Goal: Task Accomplishment & Management: Use online tool/utility

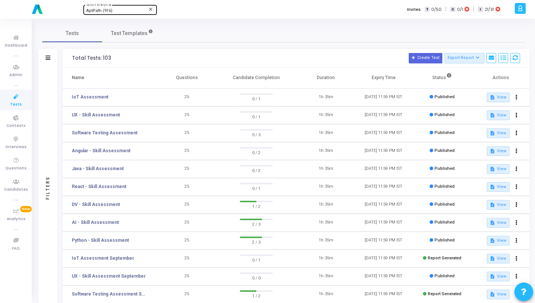
click at [107, 10] on span "AptPath (916)" at bounding box center [99, 10] width 26 height 5
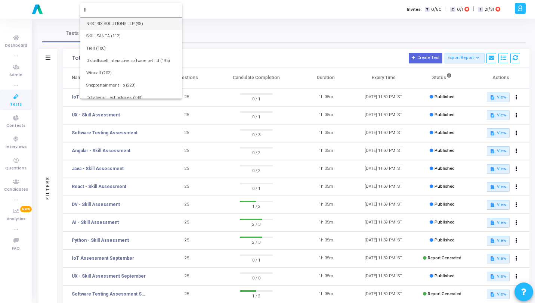
type input "l"
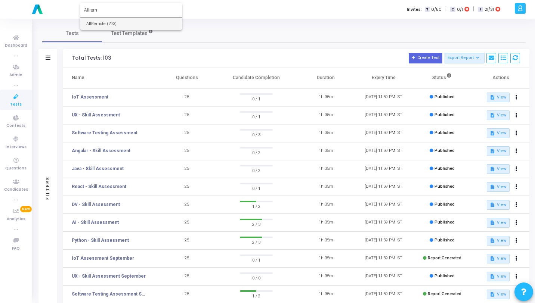
type input "Allrem"
click at [107, 24] on span "AllRemote (793)" at bounding box center [131, 24] width 90 height 12
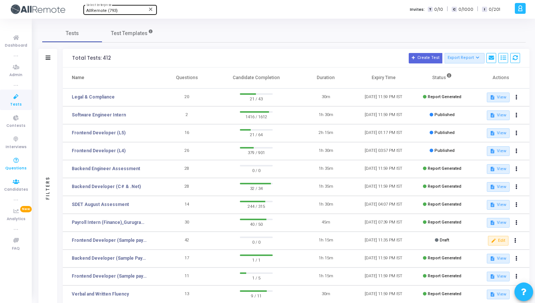
click at [14, 165] on span "Questions" at bounding box center [15, 168] width 21 height 6
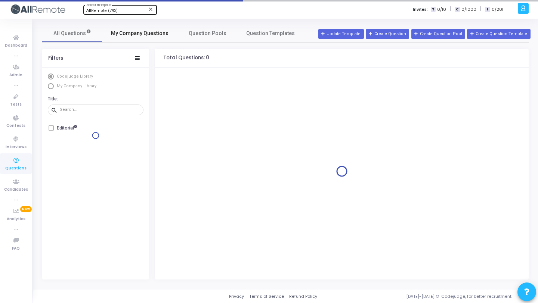
click at [153, 35] on span "My Company Questions" at bounding box center [140, 34] width 58 height 8
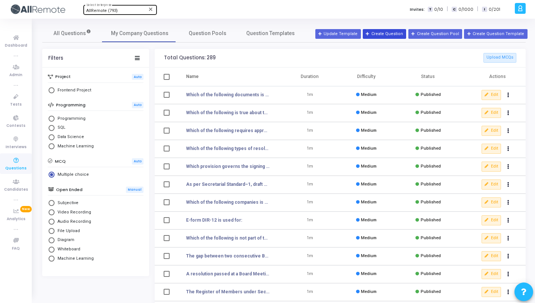
click at [406, 33] on button "Create Question" at bounding box center [384, 34] width 43 height 10
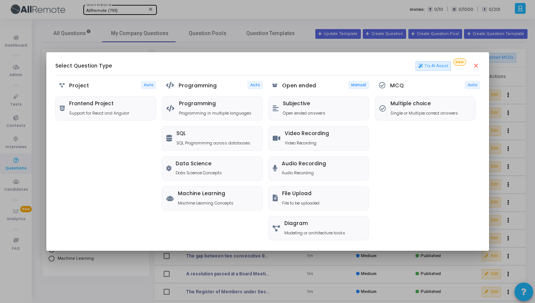
click at [475, 68] on mat-icon "close" at bounding box center [475, 65] width 7 height 7
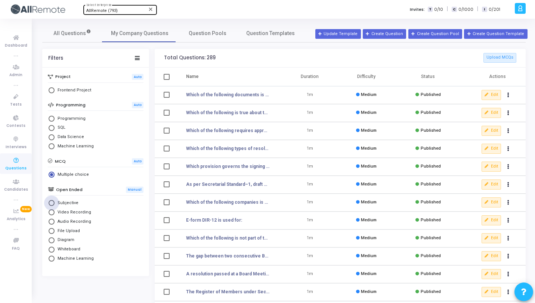
click at [67, 204] on span "Subjective" at bounding box center [67, 203] width 24 height 6
click at [55, 204] on input "Subjective" at bounding box center [52, 203] width 6 height 6
radio input "true"
radio input "false"
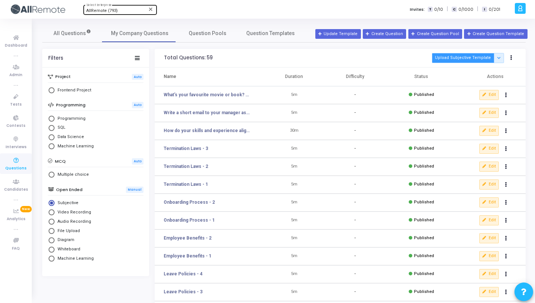
click at [461, 59] on button "Upload Subjective Template" at bounding box center [463, 58] width 62 height 10
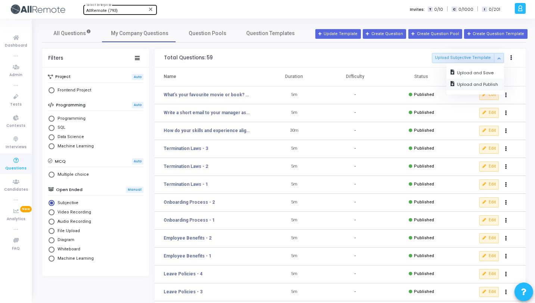
click at [466, 84] on input "file" at bounding box center [475, 85] width 58 height 12
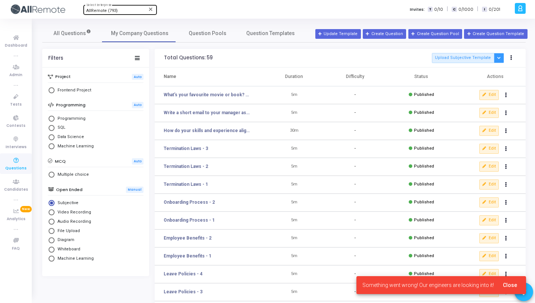
click at [497, 58] on icon "Button group with nested dropdown" at bounding box center [498, 58] width 3 height 4
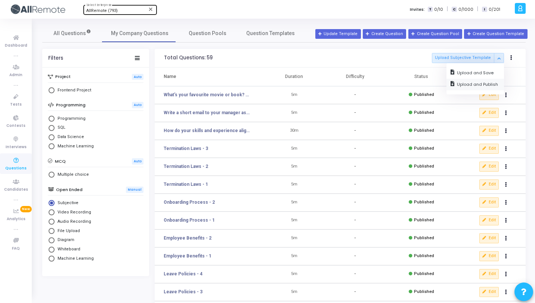
click at [486, 81] on input "file" at bounding box center [475, 85] width 58 height 12
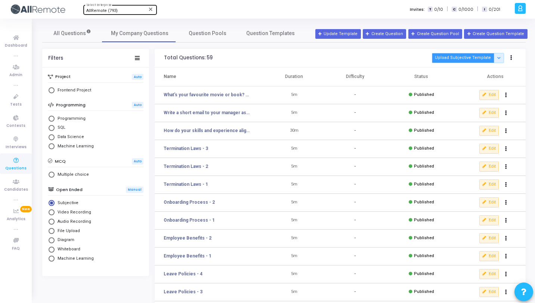
click at [461, 59] on button "Upload Subjective Template" at bounding box center [463, 58] width 62 height 10
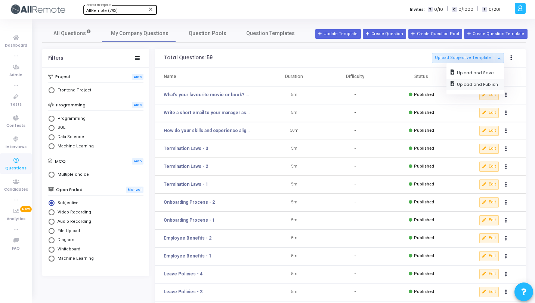
click at [465, 84] on input "file" at bounding box center [475, 85] width 58 height 12
click at [496, 59] on button "Button group with nested dropdown" at bounding box center [499, 58] width 10 height 10
click at [478, 84] on input "file" at bounding box center [475, 85] width 58 height 12
click at [501, 59] on button "Button group with nested dropdown" at bounding box center [499, 58] width 10 height 10
click at [480, 83] on input "file" at bounding box center [475, 85] width 58 height 12
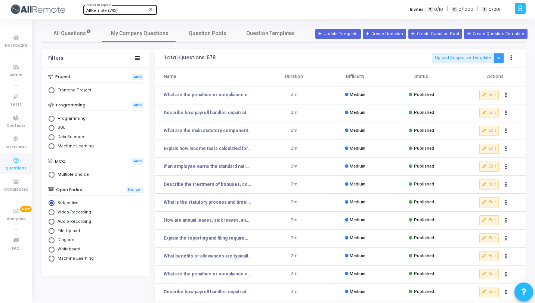
click at [496, 60] on button "Button group with nested dropdown" at bounding box center [499, 58] width 10 height 10
click at [479, 80] on input "file" at bounding box center [475, 85] width 58 height 12
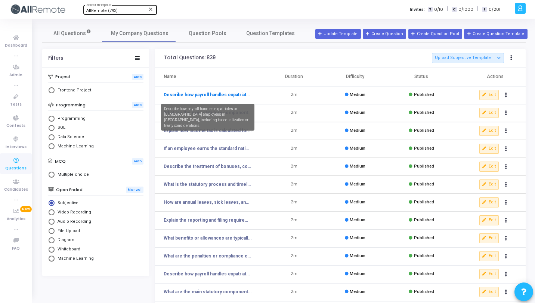
click at [220, 95] on link "Describe how payroll handles expatriates or [DEMOGRAPHIC_DATA] employees in [GE…" at bounding box center [208, 95] width 88 height 7
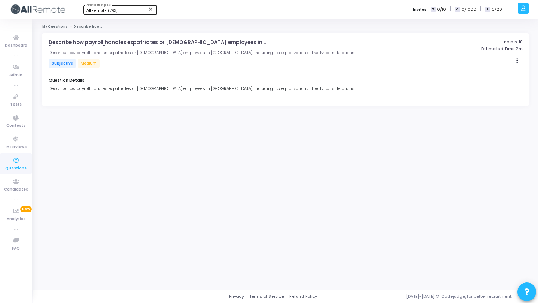
drag, startPoint x: 304, startPoint y: 83, endPoint x: 55, endPoint y: 78, distance: 249.6
click at [55, 78] on div "Question Details Describe how payroll handles expatriates or [DEMOGRAPHIC_DATA]…" at bounding box center [286, 85] width 474 height 16
click at [114, 90] on div "Describe how payroll handles expatriates or [DEMOGRAPHIC_DATA] employees in [GE…" at bounding box center [286, 89] width 474 height 6
click at [146, 89] on div "Describe how payroll handles expatriates or [DEMOGRAPHIC_DATA] employees in [GE…" at bounding box center [286, 89] width 474 height 6
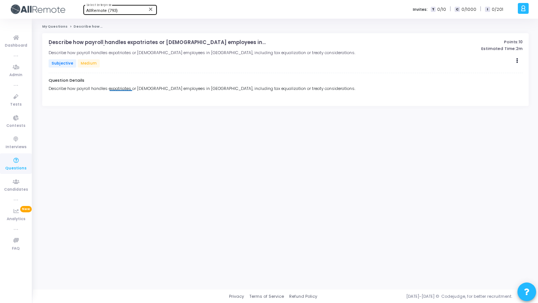
click at [285, 93] on div "Question Details Describe how payroll handles expatriates or [DEMOGRAPHIC_DATA]…" at bounding box center [286, 85] width 474 height 16
drag, startPoint x: 301, startPoint y: 88, endPoint x: 45, endPoint y: 90, distance: 255.9
click at [45, 90] on div "Describe how payroll handles expatriates or [DEMOGRAPHIC_DATA] employees in [GE…" at bounding box center [285, 69] width 486 height 72
copy div "Describe how payroll handles expatriates or [DEMOGRAPHIC_DATA] employees in [GE…"
click at [18, 103] on span "Tests" at bounding box center [16, 105] width 12 height 6
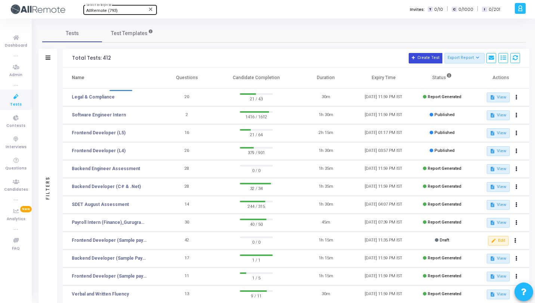
click at [424, 60] on button "Create Test" at bounding box center [426, 58] width 34 height 10
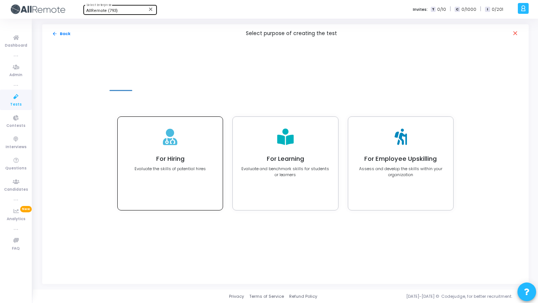
click at [170, 157] on h4 "For Hiring" at bounding box center [169, 158] width 71 height 7
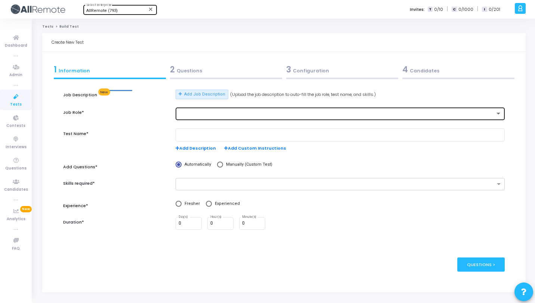
click at [212, 119] on div at bounding box center [340, 113] width 323 height 14
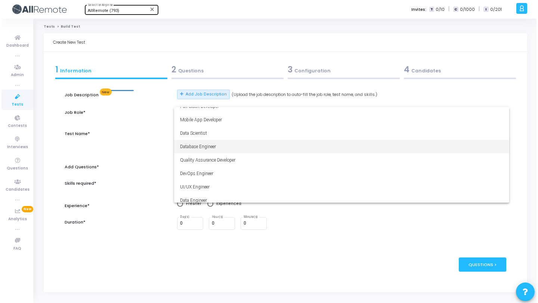
scroll to position [52, 0]
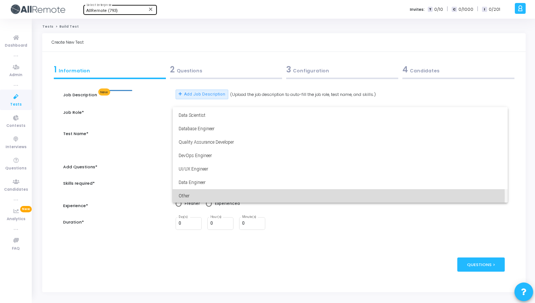
click at [201, 196] on span "Other" at bounding box center [340, 195] width 323 height 13
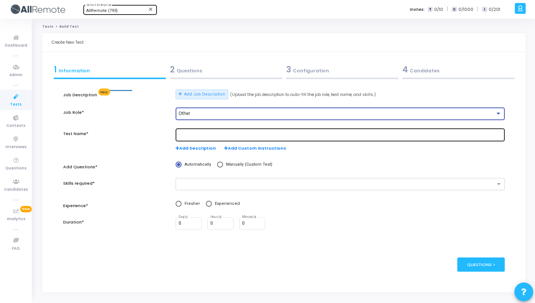
click at [219, 140] on div at bounding box center [340, 135] width 323 height 14
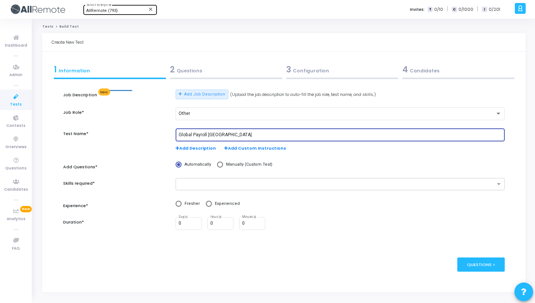
type input "Global Payroll [GEOGRAPHIC_DATA]"
click at [217, 164] on span at bounding box center [220, 165] width 6 height 6
click at [217, 164] on input "Manually (Custom Test)" at bounding box center [220, 165] width 6 height 6
radio input "true"
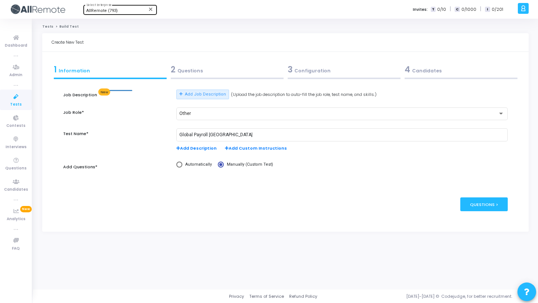
click at [214, 70] on div "2 Questions" at bounding box center [227, 69] width 113 height 12
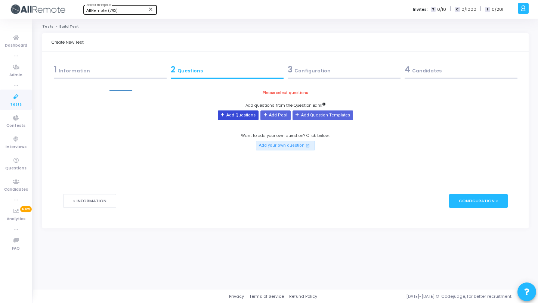
click at [247, 117] on button "Add Questions" at bounding box center [238, 116] width 41 height 10
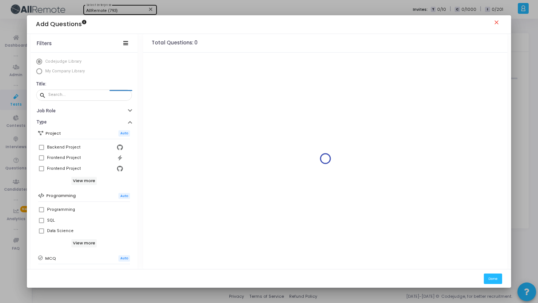
scroll to position [128, 0]
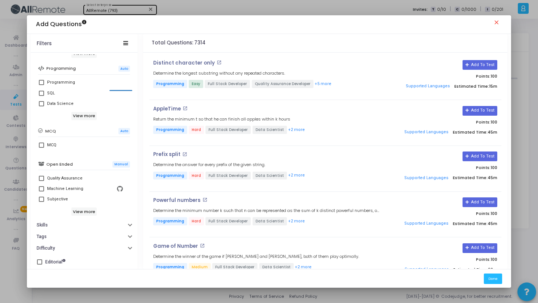
click at [40, 198] on span at bounding box center [41, 199] width 5 height 5
click at [41, 202] on input "Subjective" at bounding box center [41, 202] width 0 height 0
checkbox input "true"
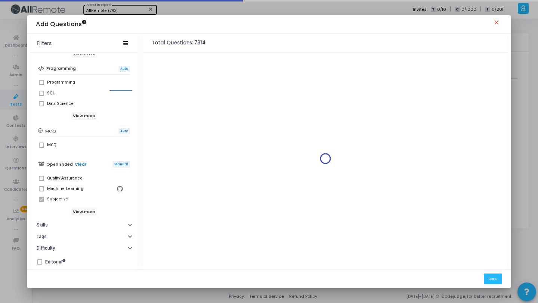
scroll to position [0, 0]
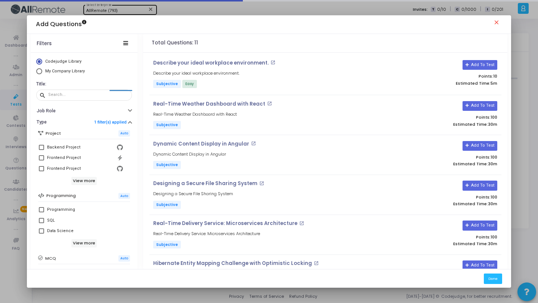
click at [55, 71] on span "My Company Library" at bounding box center [65, 71] width 40 height 5
click at [42, 71] on input "My Company Library" at bounding box center [39, 71] width 6 height 6
radio input "true"
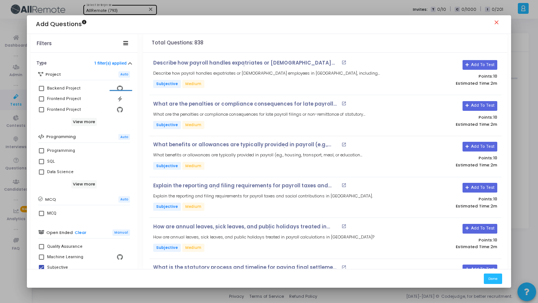
scroll to position [128, 0]
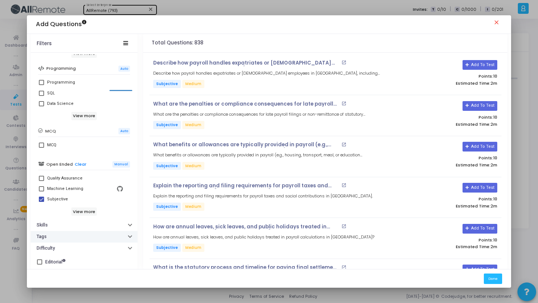
click at [68, 232] on button "Tags" at bounding box center [84, 237] width 107 height 12
click at [70, 227] on button "Skills" at bounding box center [84, 225] width 107 height 12
click at [70, 234] on div at bounding box center [88, 238] width 77 height 12
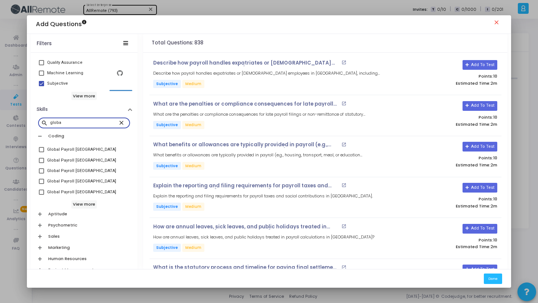
scroll to position [248, 0]
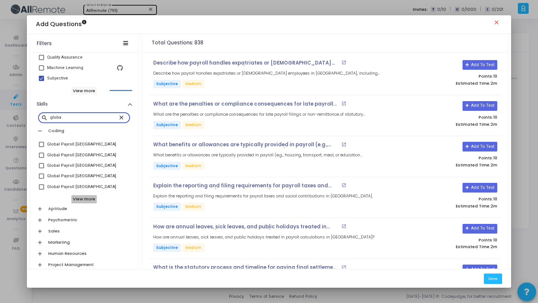
type input "globa"
click at [87, 198] on h6 "View more" at bounding box center [84, 199] width 26 height 8
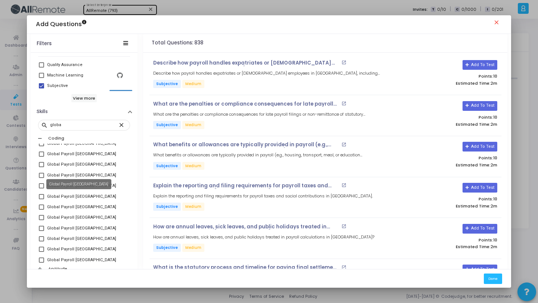
scroll to position [50, 0]
click at [42, 219] on span at bounding box center [41, 218] width 5 height 5
click at [41, 221] on input "Global Payroll [GEOGRAPHIC_DATA]" at bounding box center [41, 221] width 0 height 0
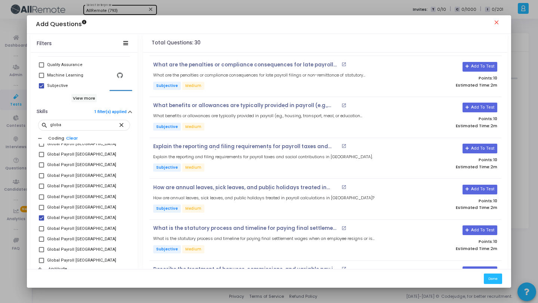
scroll to position [0, 0]
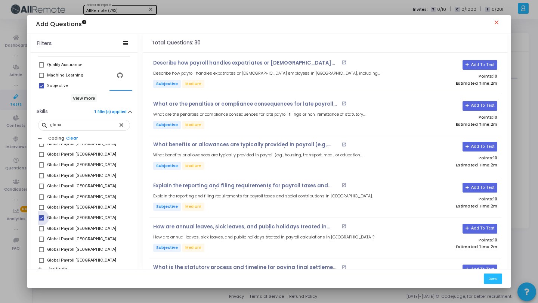
click at [41, 220] on span at bounding box center [41, 218] width 5 height 5
click at [41, 221] on input "Global Payroll [GEOGRAPHIC_DATA]" at bounding box center [41, 221] width 0 height 0
checkbox input "false"
click at [42, 209] on span at bounding box center [41, 207] width 5 height 5
click at [41, 210] on input "Global Payroll [GEOGRAPHIC_DATA]" at bounding box center [41, 210] width 0 height 0
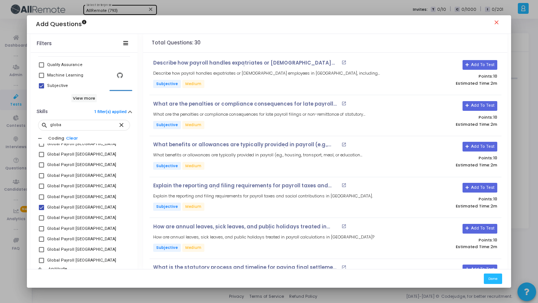
click at [42, 210] on span at bounding box center [41, 207] width 5 height 5
click at [41, 210] on input "Global Payroll [GEOGRAPHIC_DATA]" at bounding box center [41, 210] width 0 height 0
checkbox input "false"
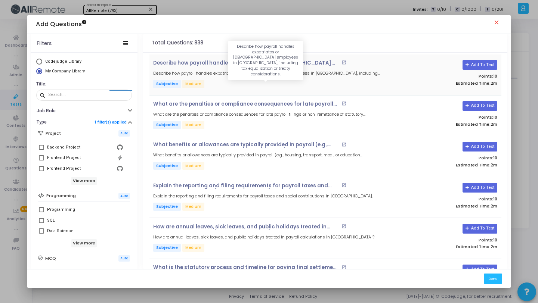
click at [223, 75] on h5 "Describe how payroll handles expatriates or [DEMOGRAPHIC_DATA] employees in [GE…" at bounding box center [266, 73] width 227 height 5
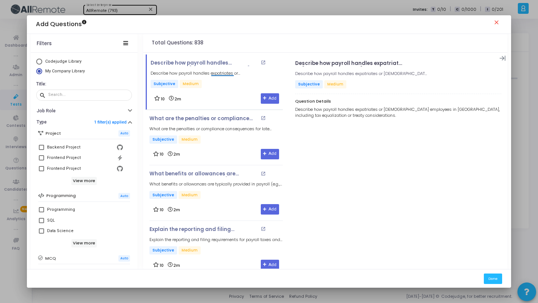
drag, startPoint x: 372, startPoint y: 120, endPoint x: 295, endPoint y: 111, distance: 77.8
click at [295, 111] on div "Question Details Describe how payroll handles expatriates or [DEMOGRAPHIC_DATA]…" at bounding box center [398, 109] width 206 height 23
copy div "Describe how payroll handles expatriates or [DEMOGRAPHIC_DATA] employees in [GE…"
click at [85, 92] on div at bounding box center [88, 95] width 81 height 12
paste input "Describe how payroll handles expatriates or [DEMOGRAPHIC_DATA] employees in [GE…"
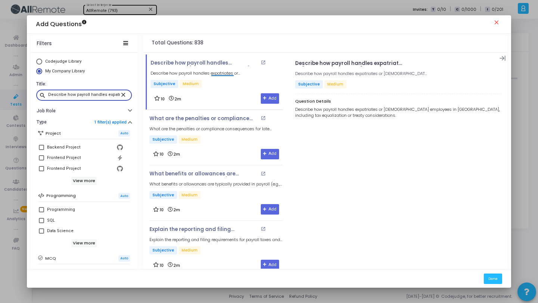
scroll to position [0, 161]
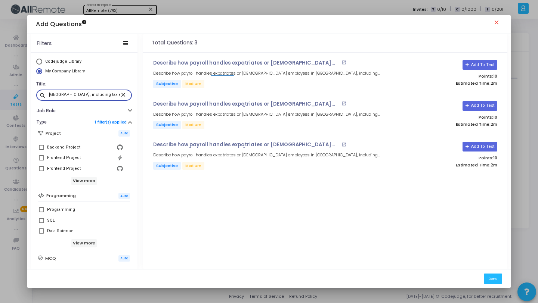
type input "Describe how payroll handles expatriates or [DEMOGRAPHIC_DATA] employees in [GE…"
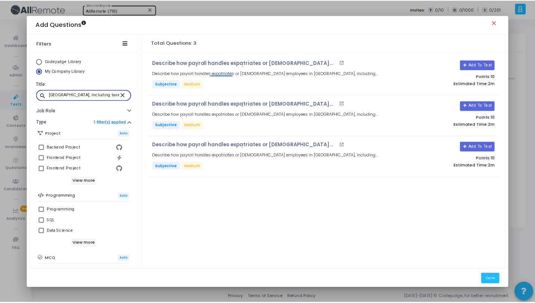
scroll to position [0, 0]
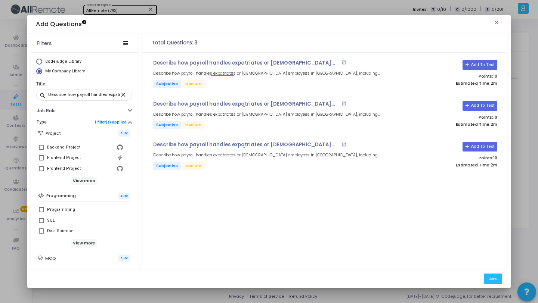
click at [499, 22] on mat-icon "close" at bounding box center [497, 23] width 9 height 9
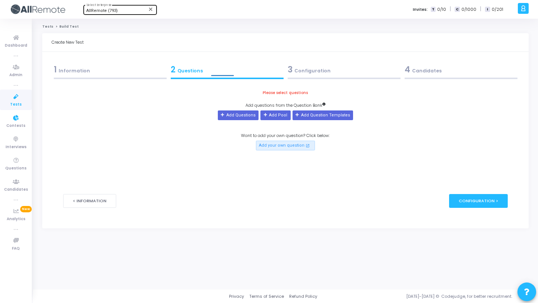
click at [10, 101] on icon at bounding box center [16, 96] width 16 height 9
